Goal: Task Accomplishment & Management: Manage account settings

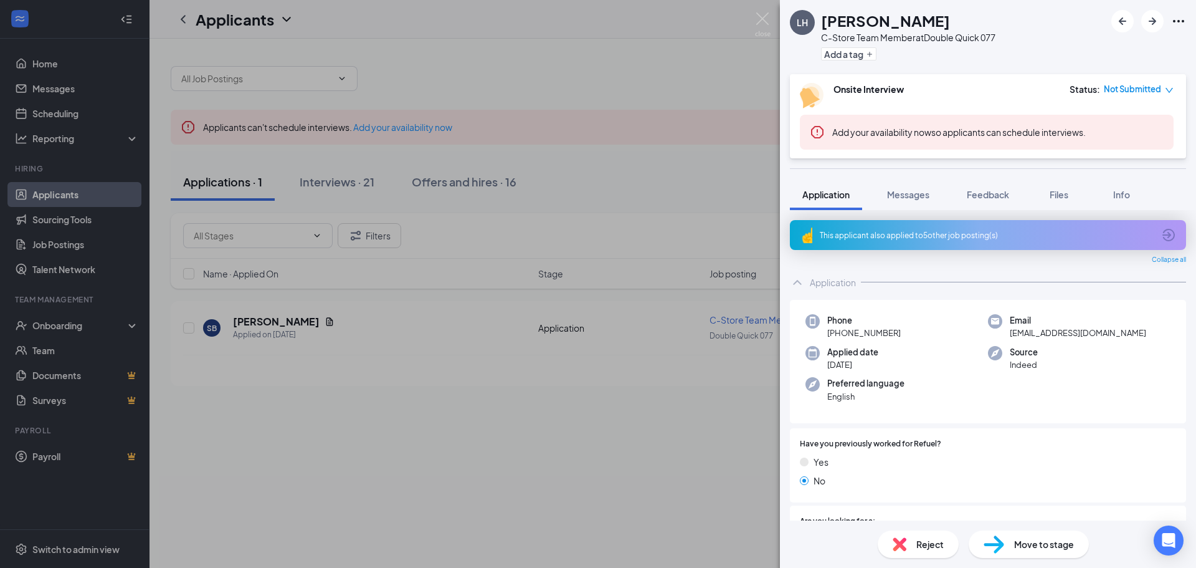
click at [592, 97] on div "LH [PERSON_NAME] C-Store Team Member at Double Quick 077 Add a tag Onsite Inter…" at bounding box center [598, 284] width 1196 height 568
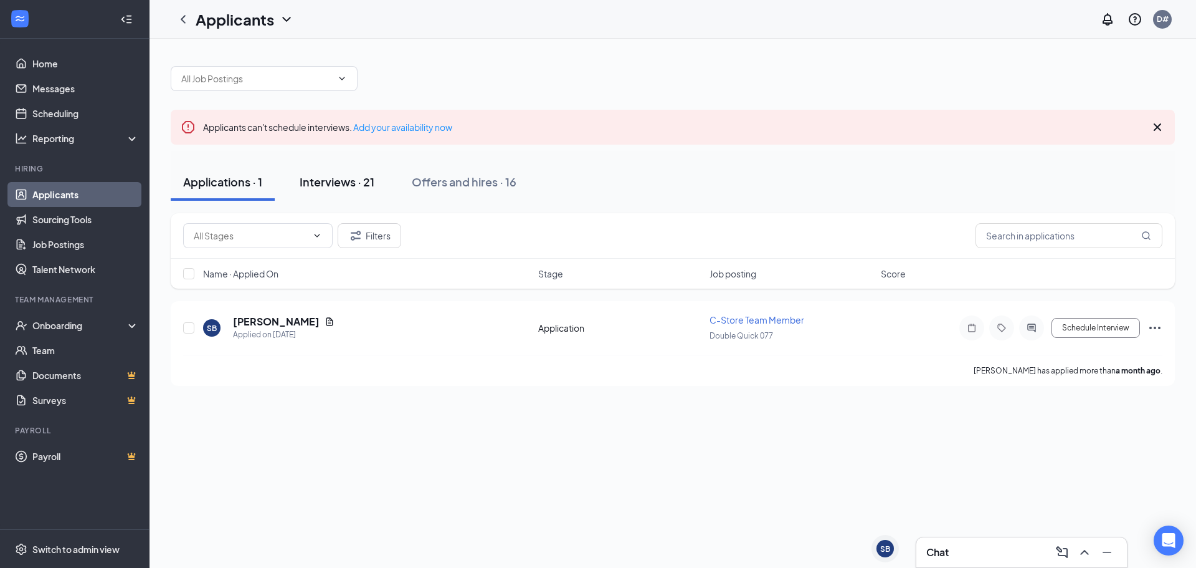
click at [313, 175] on div "Interviews · 21" at bounding box center [337, 182] width 75 height 16
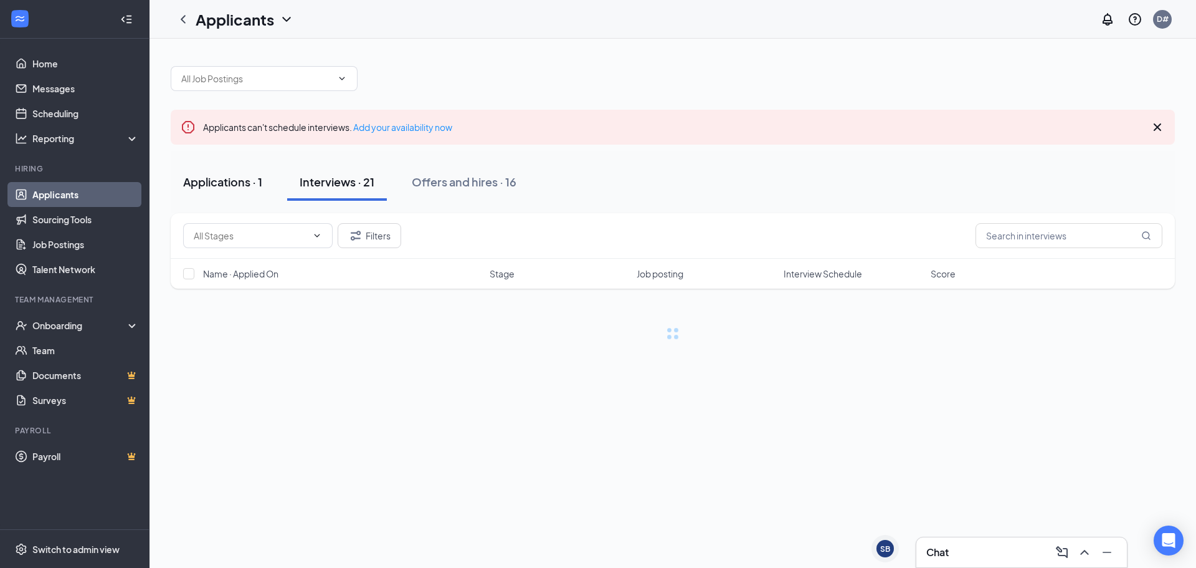
click at [243, 179] on div "Applications · 1" at bounding box center [222, 182] width 79 height 16
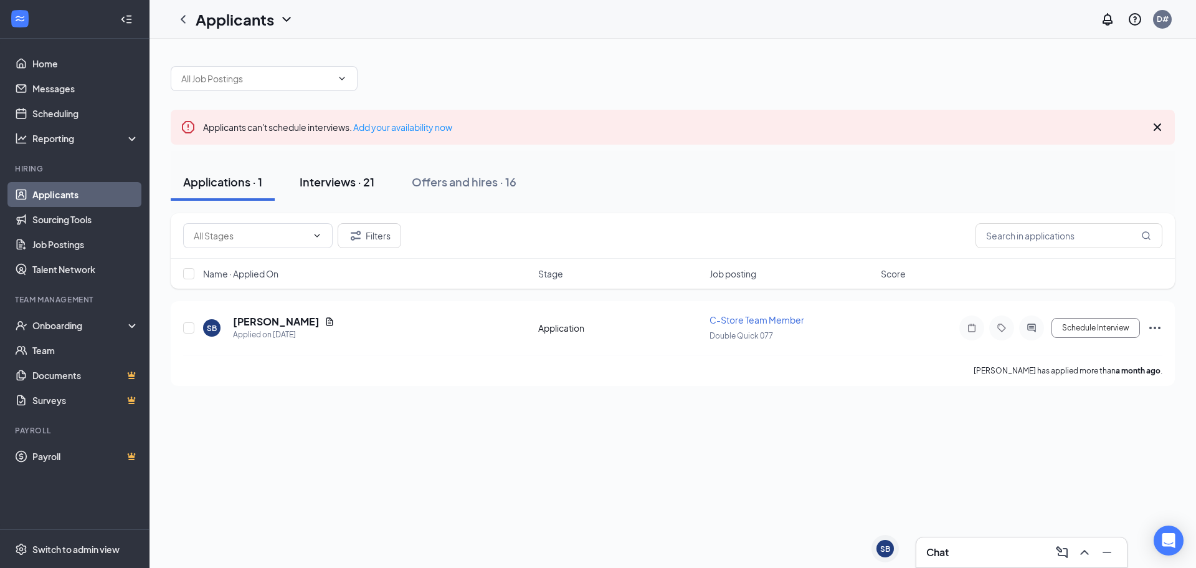
click at [331, 176] on div "Interviews · 21" at bounding box center [337, 182] width 75 height 16
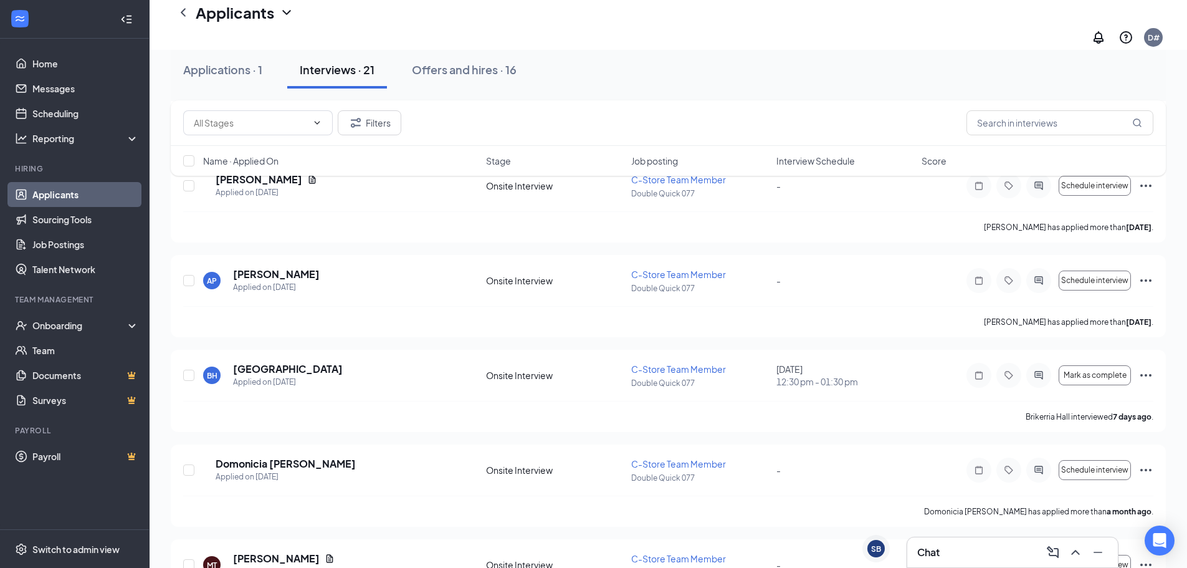
scroll to position [1476, 0]
click at [468, 74] on div "Offers and hires · 16" at bounding box center [464, 70] width 105 height 16
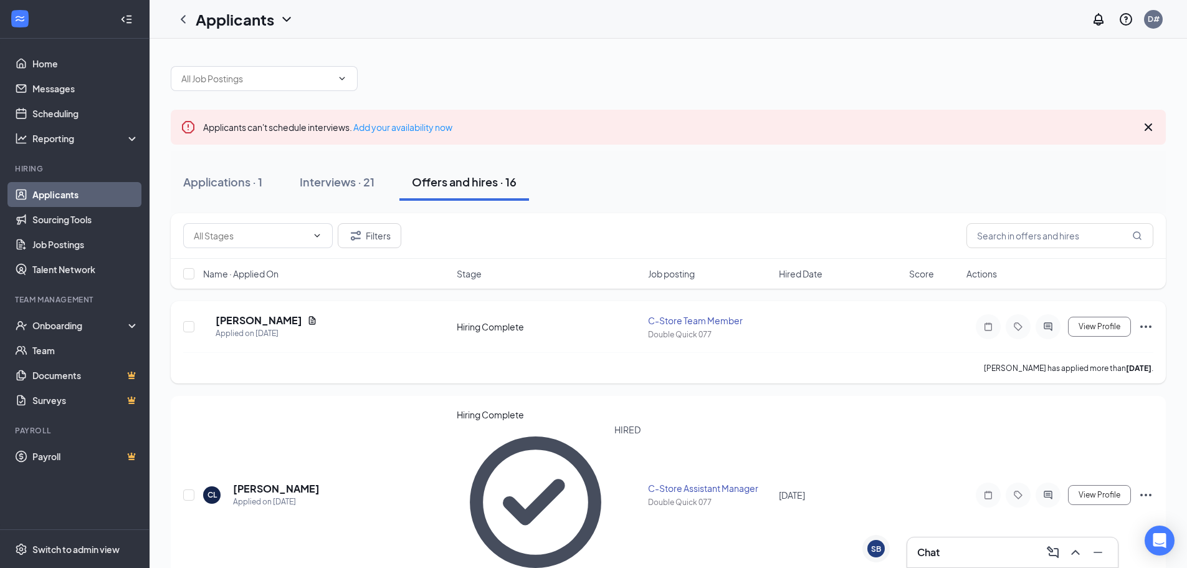
click at [1141, 327] on icon "Ellipses" at bounding box center [1145, 326] width 11 height 2
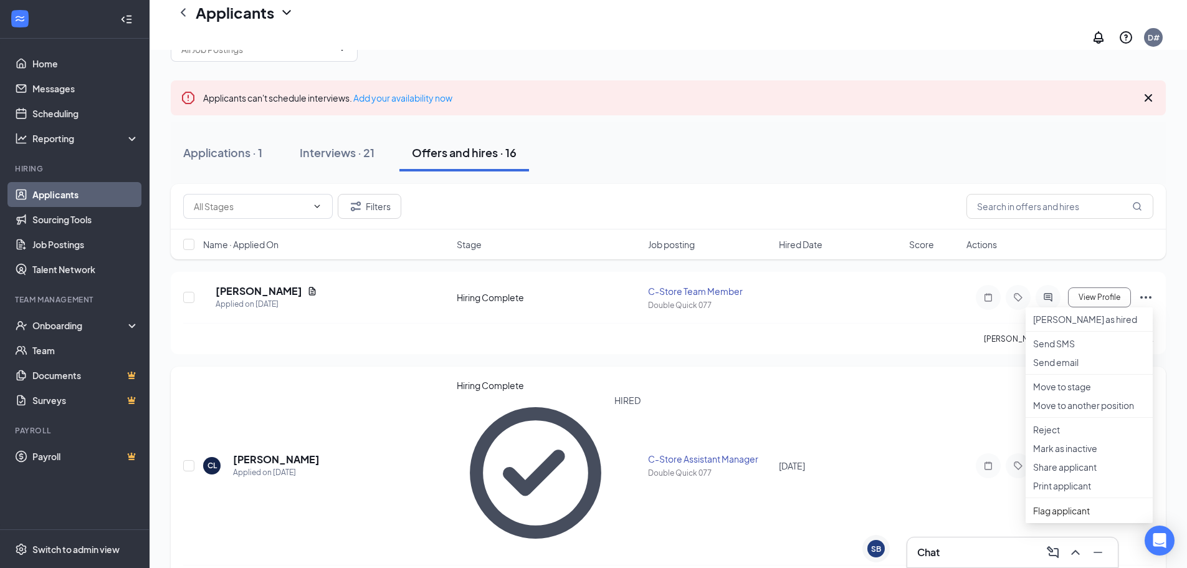
scroll to position [62, 0]
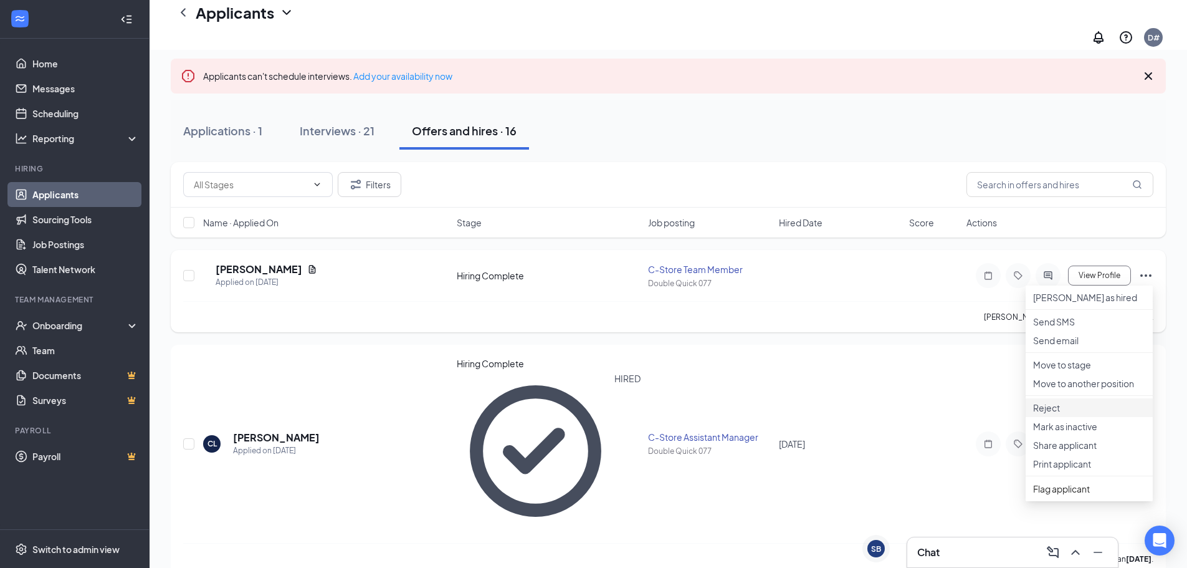
click at [1127, 414] on p "Reject" at bounding box center [1089, 407] width 112 height 12
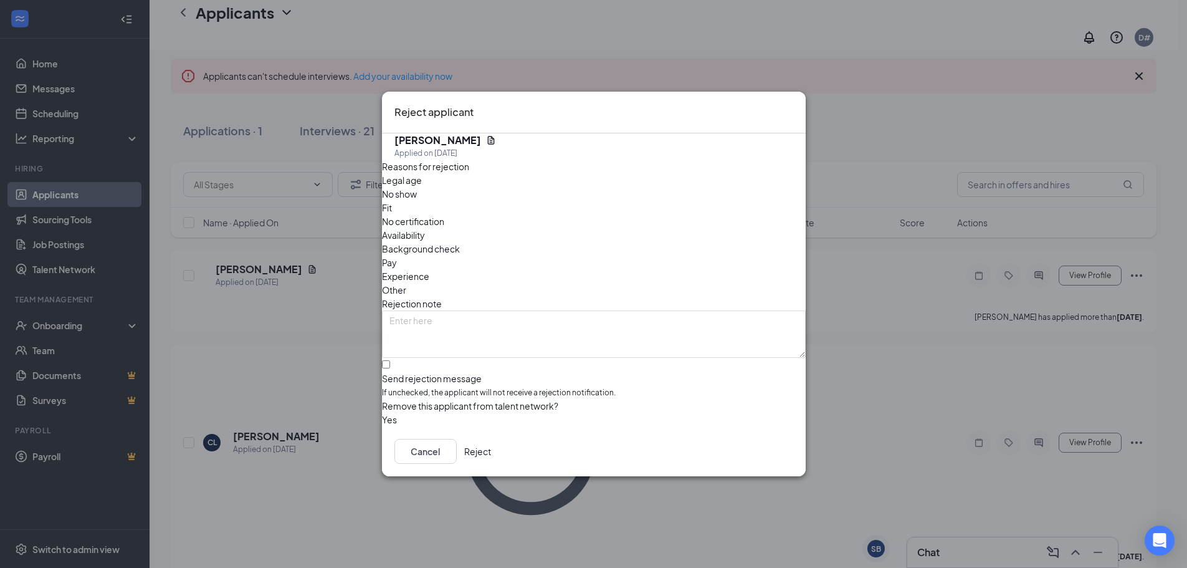
click at [492, 201] on div "No show" at bounding box center [594, 194] width 424 height 14
click at [390, 360] on input "Send rejection message If unchecked, the applicant will not receive a rejection…" at bounding box center [386, 364] width 8 height 8
checkbox input "true"
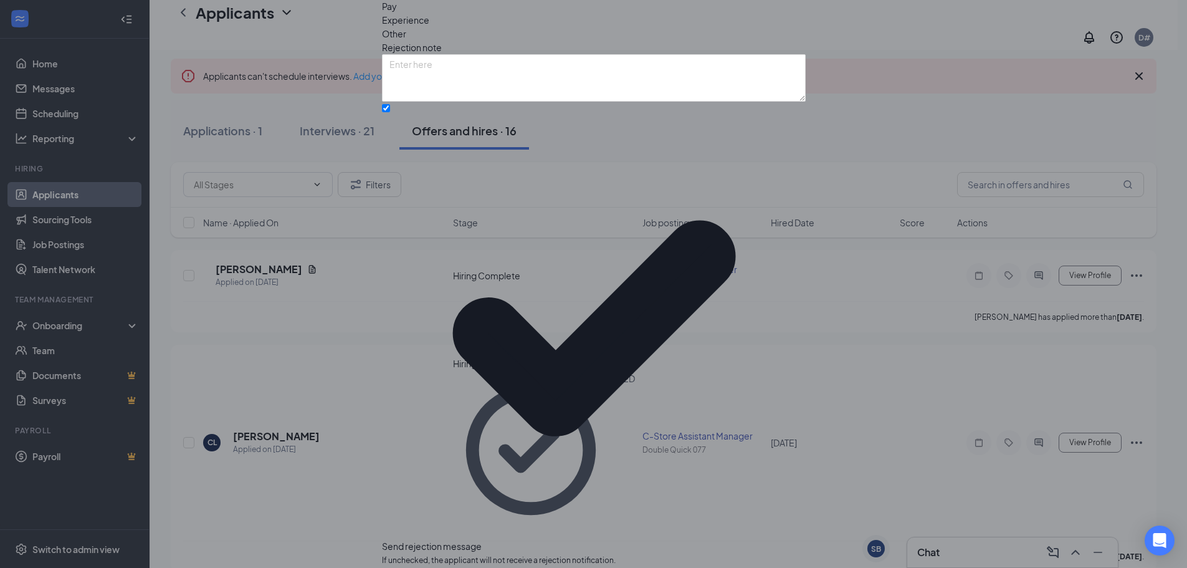
click at [406, 41] on span "Other" at bounding box center [394, 34] width 24 height 14
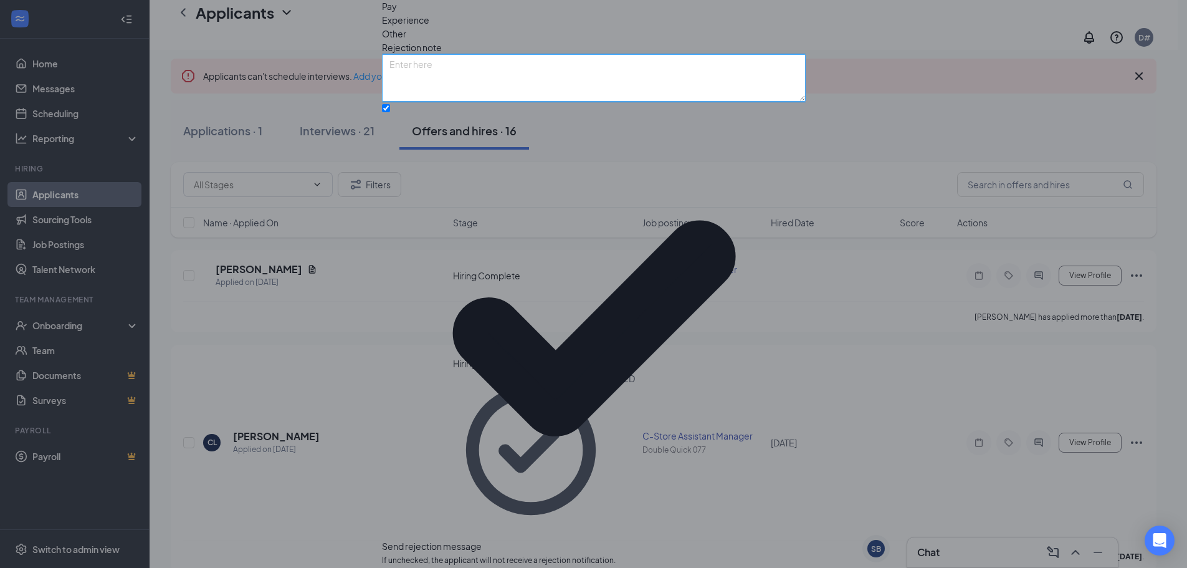
click at [726, 102] on textarea at bounding box center [594, 77] width 424 height 47
type textarea "A"
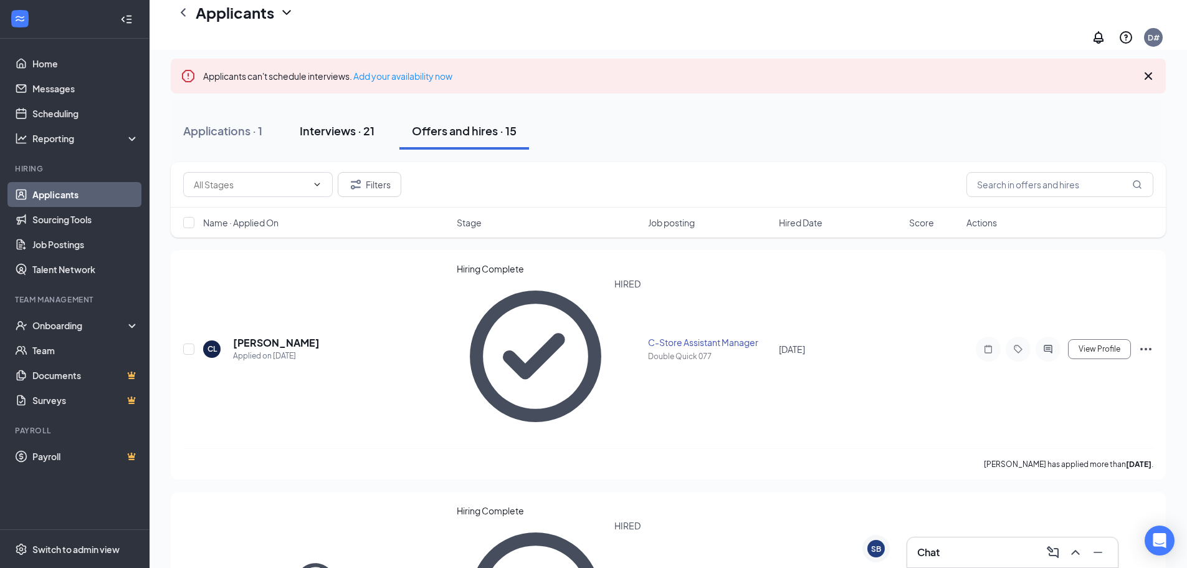
click at [303, 123] on div "Interviews · 21" at bounding box center [337, 131] width 75 height 16
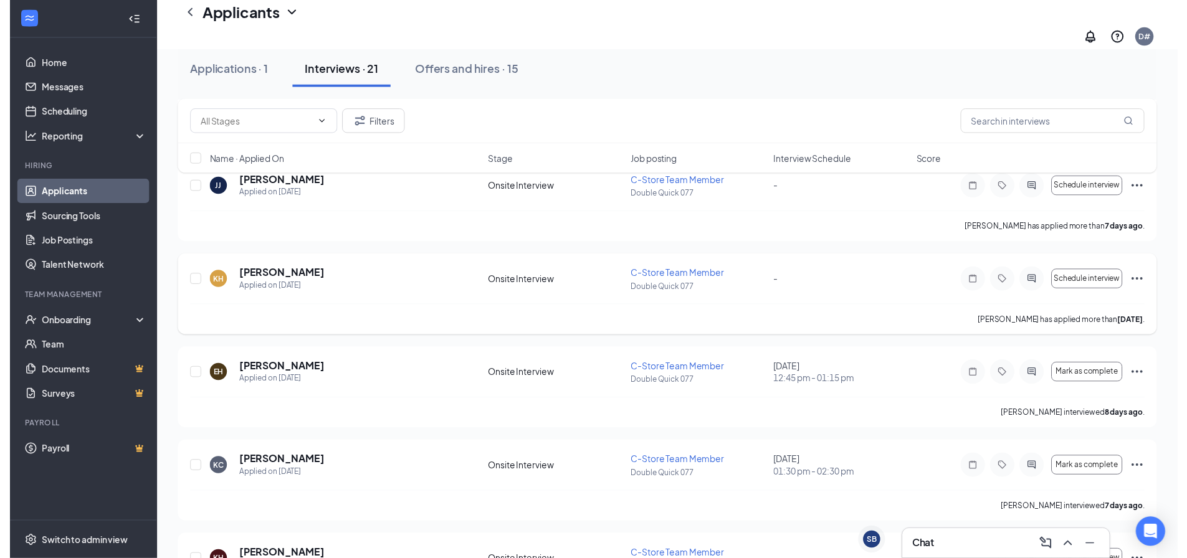
scroll to position [623, 0]
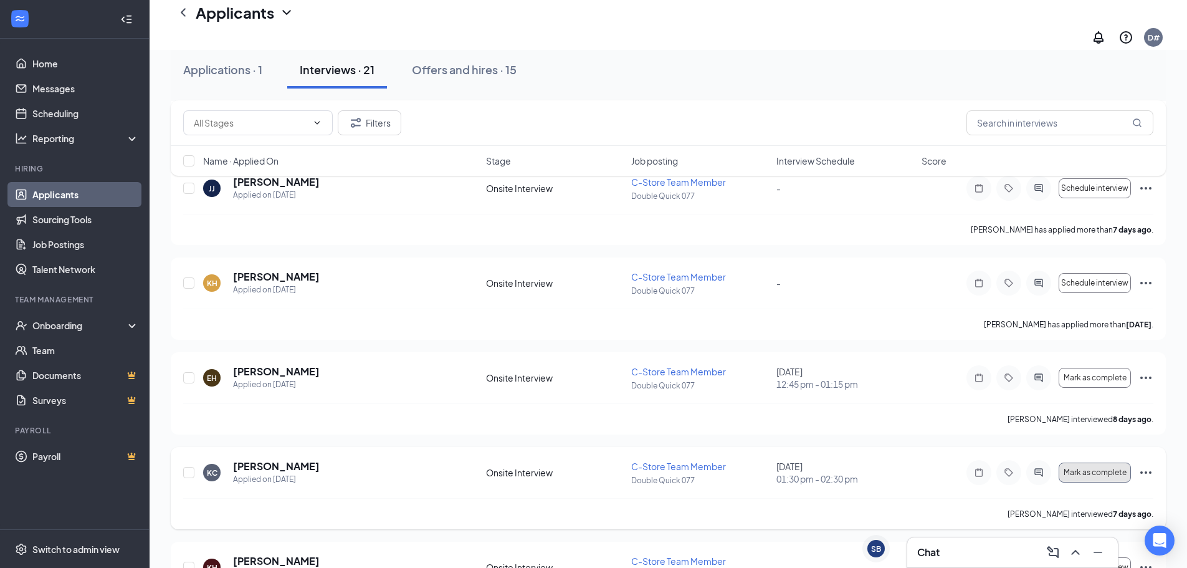
click at [1084, 468] on span "Mark as complete" at bounding box center [1095, 472] width 63 height 9
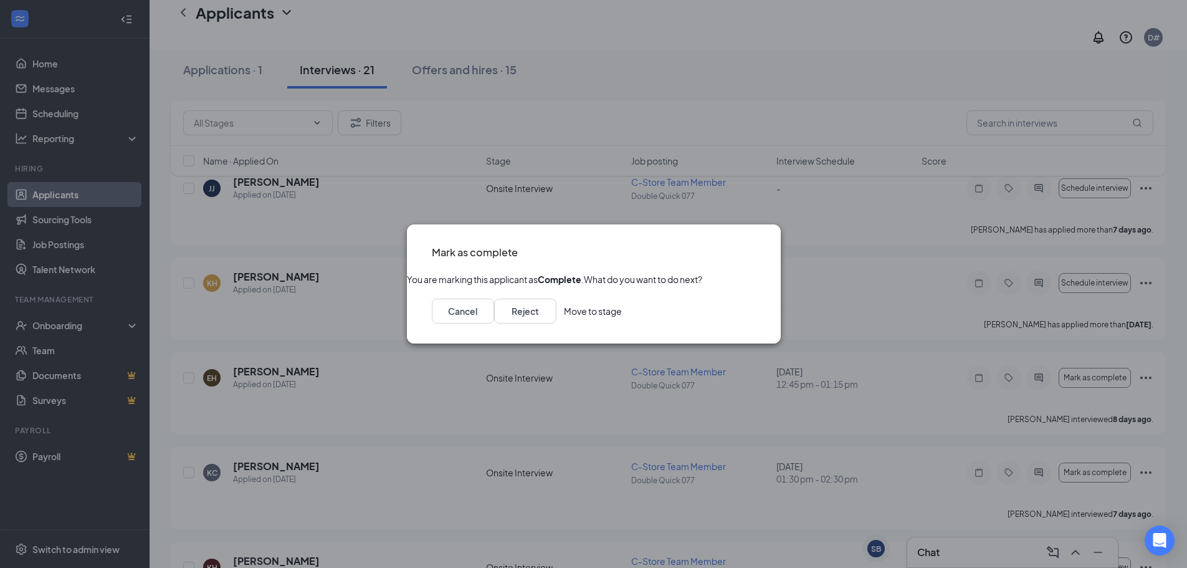
click at [756, 244] on icon "Cross" at bounding box center [756, 244] width 0 height 0
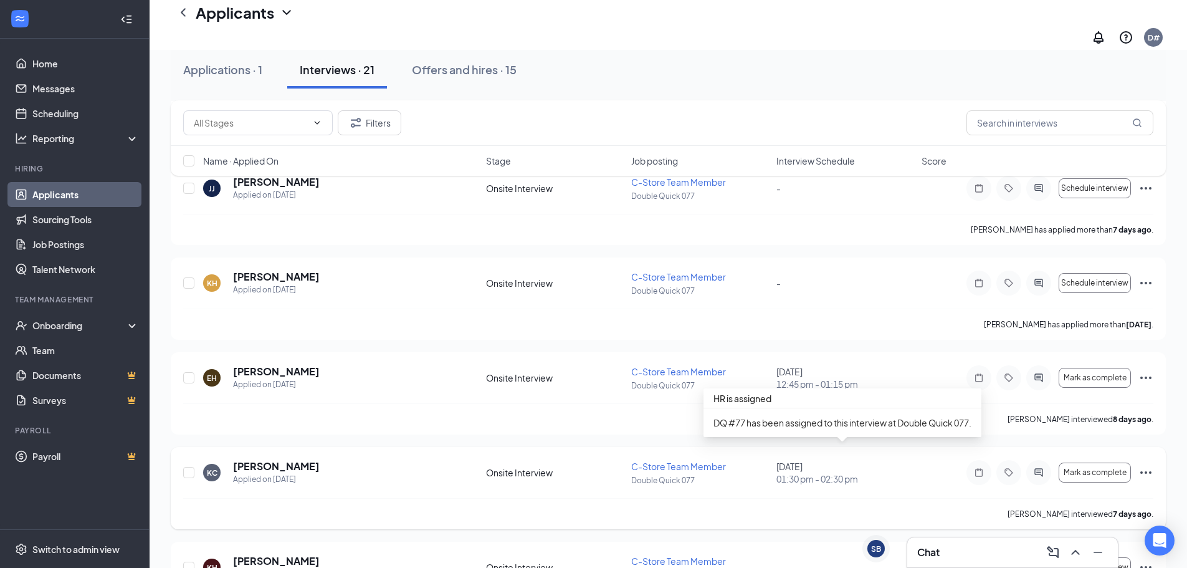
click at [789, 460] on div "[DATE] 01:30 pm - 02:30 pm" at bounding box center [845, 472] width 138 height 25
click at [320, 460] on h5 "[PERSON_NAME]" at bounding box center [276, 466] width 87 height 14
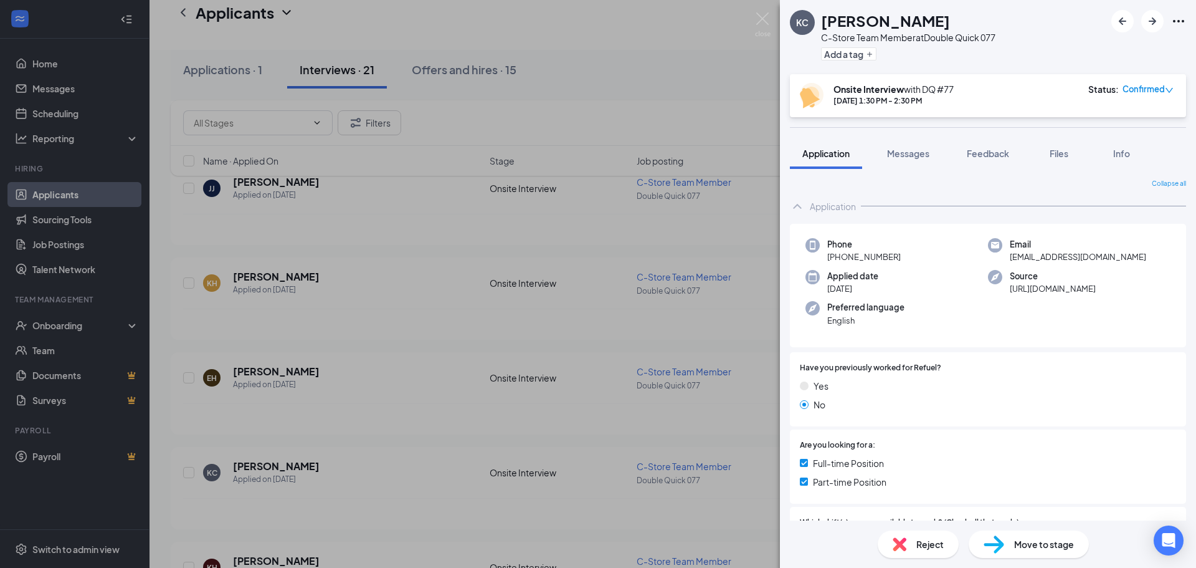
click at [1133, 90] on span "Confirmed" at bounding box center [1144, 89] width 42 height 12
click at [1122, 156] on span "Mark complete" at bounding box center [1101, 163] width 85 height 14
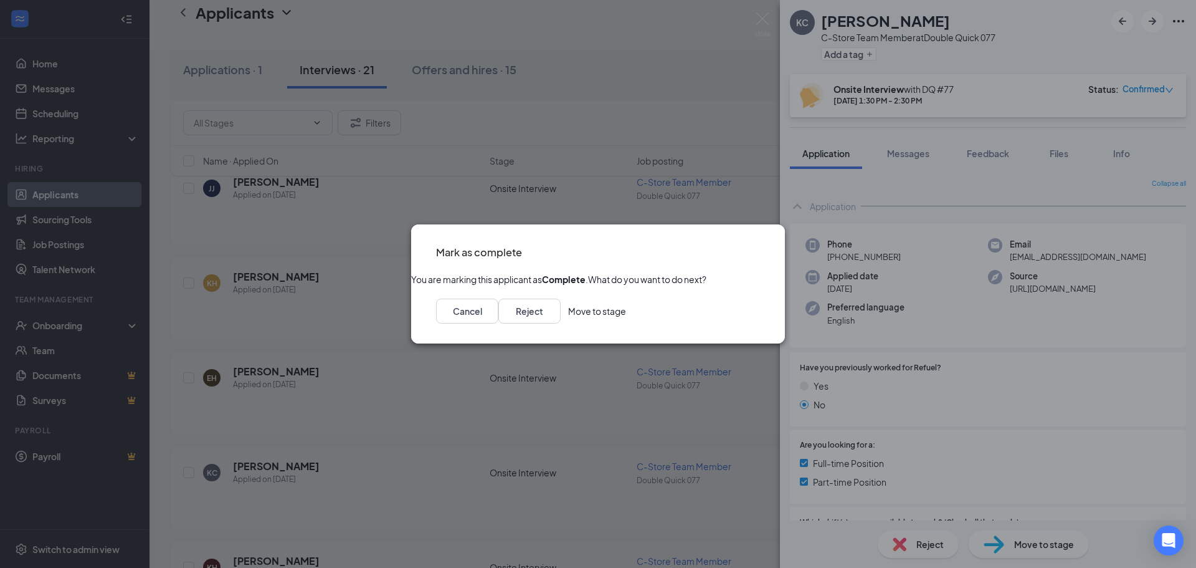
click at [626, 323] on button "Move to stage" at bounding box center [597, 310] width 58 height 25
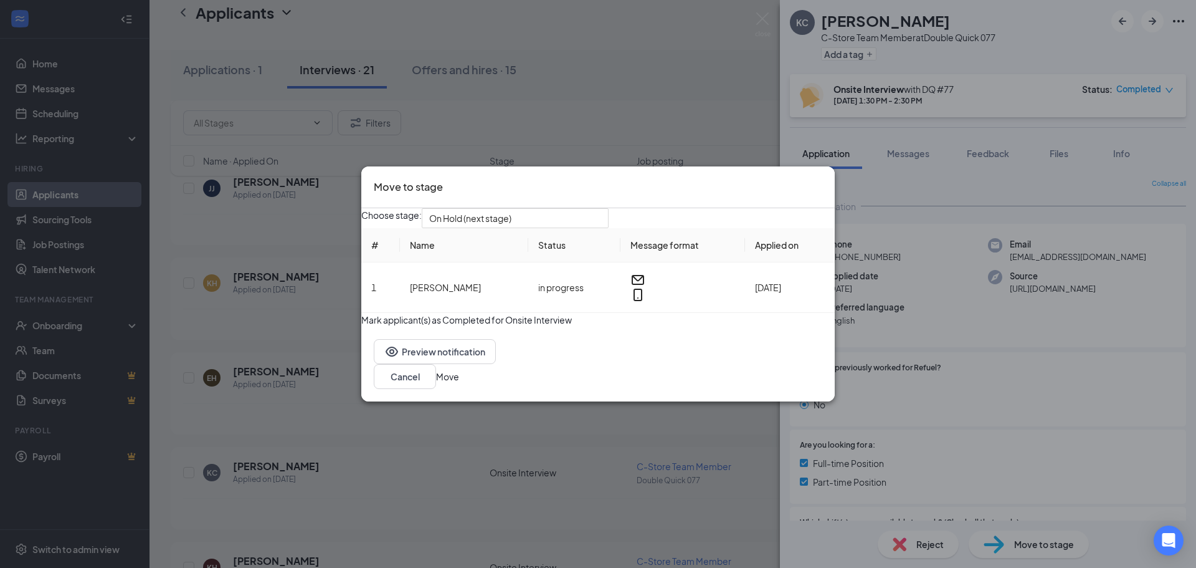
click at [459, 383] on button "Move" at bounding box center [447, 377] width 23 height 14
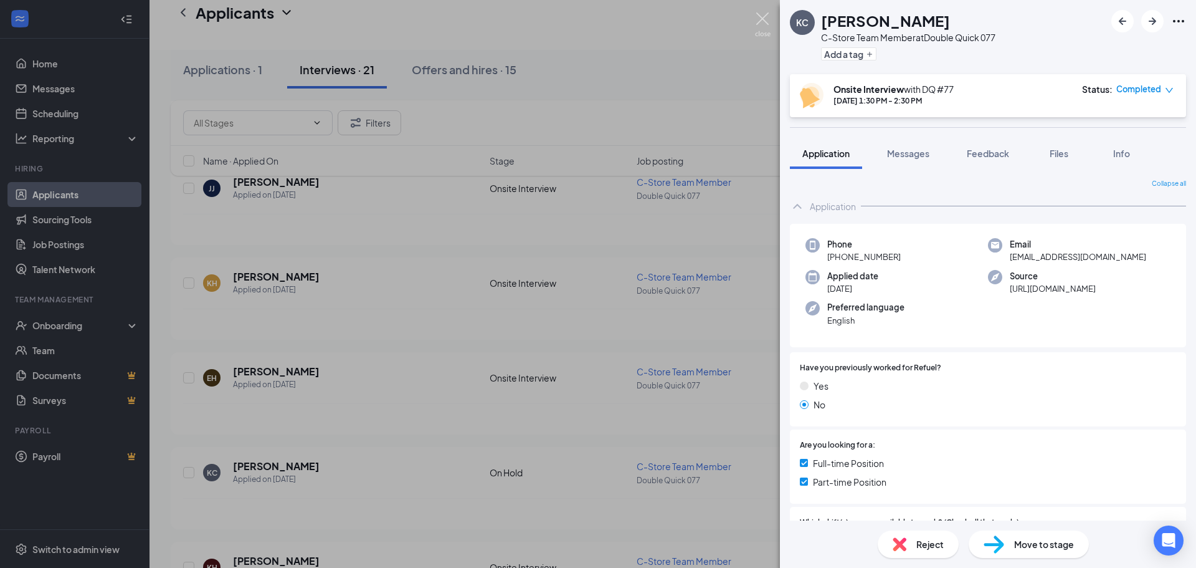
click at [765, 28] on img at bounding box center [763, 24] width 16 height 24
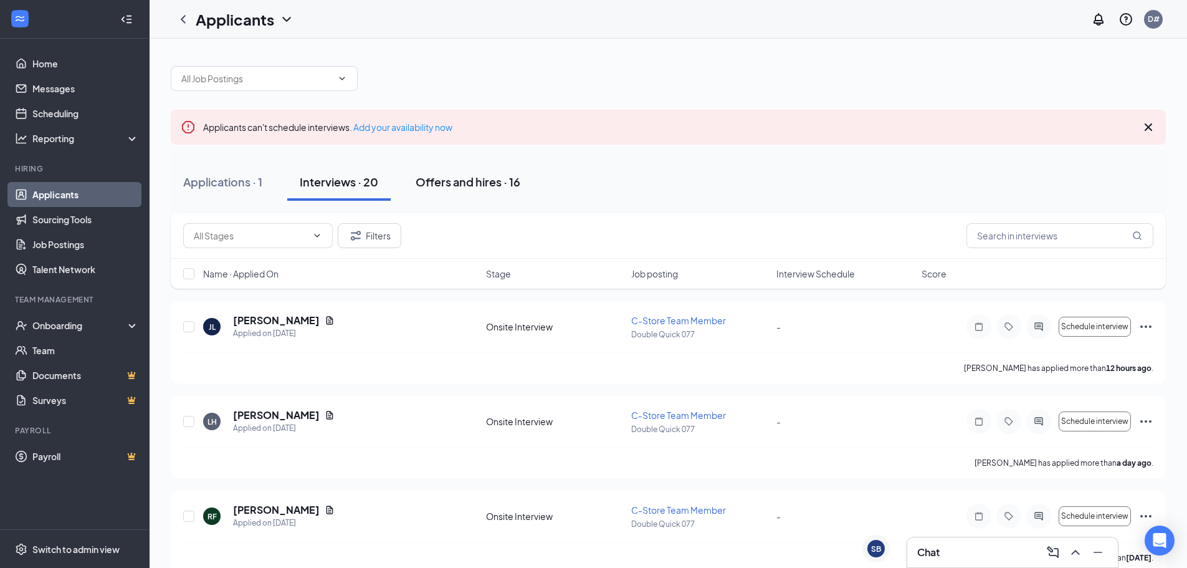
click at [438, 188] on div "Offers and hires · 16" at bounding box center [468, 182] width 105 height 16
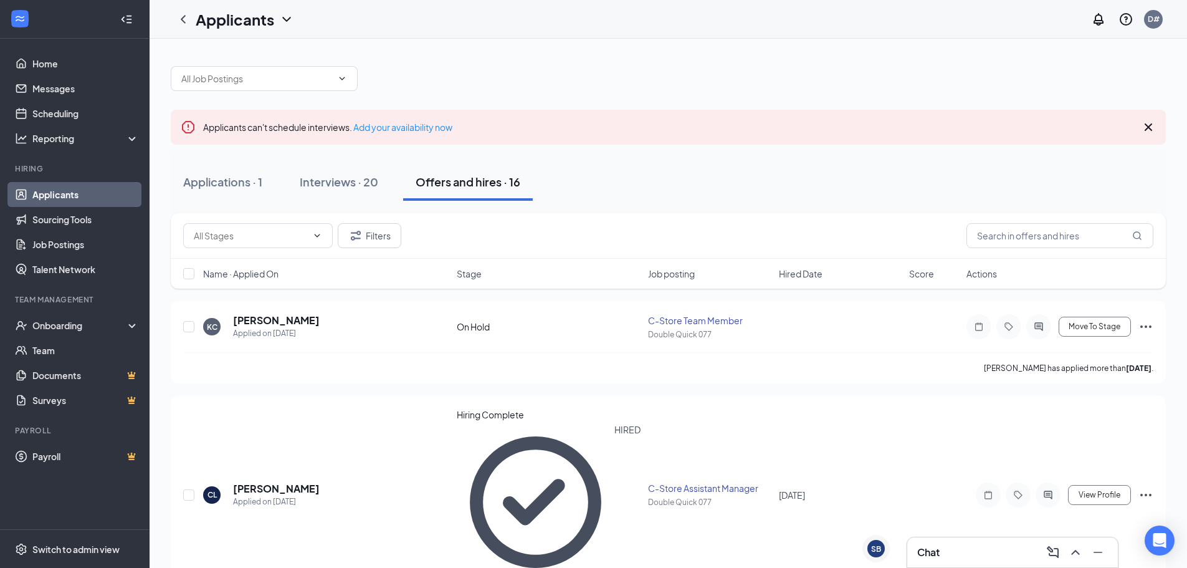
click at [1145, 127] on icon "Cross" at bounding box center [1148, 127] width 15 height 15
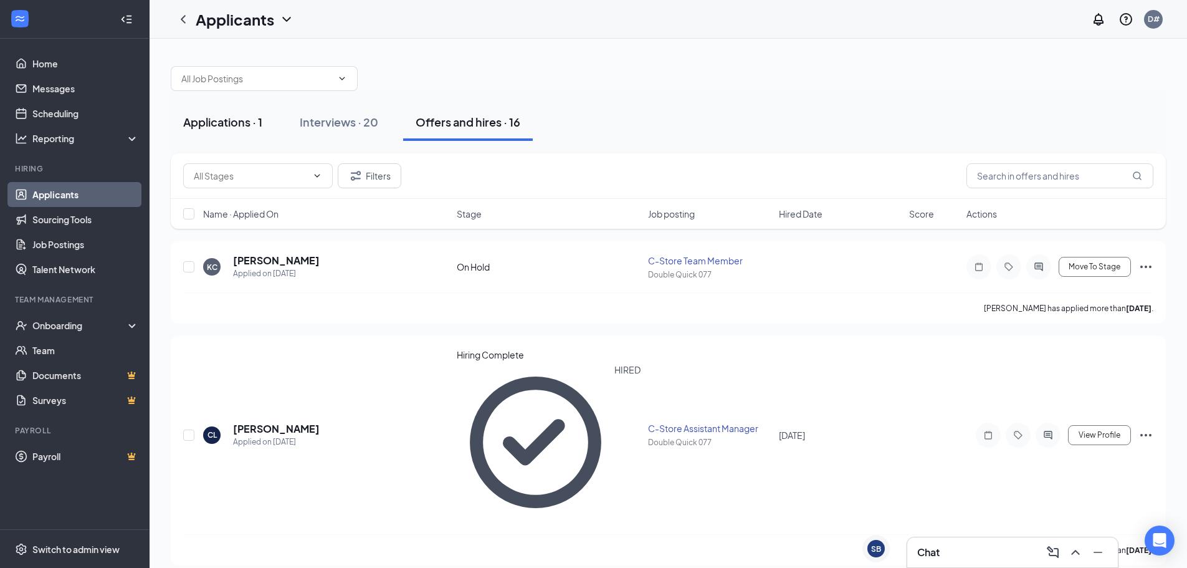
click at [191, 133] on button "Applications · 1" at bounding box center [223, 121] width 104 height 37
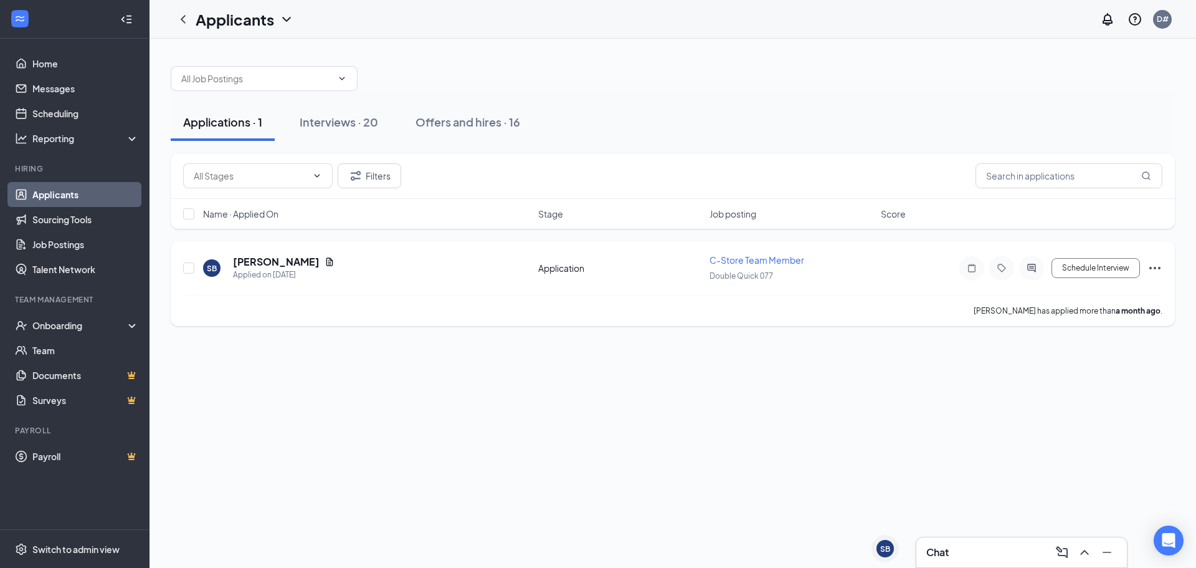
click at [1148, 270] on icon "Ellipses" at bounding box center [1155, 267] width 15 height 15
click at [482, 379] on div "Applications · 1 Interviews · 20 Offers and hires · 16 Filters Name · Applied O…" at bounding box center [673, 303] width 1047 height 529
